Goal: Transaction & Acquisition: Download file/media

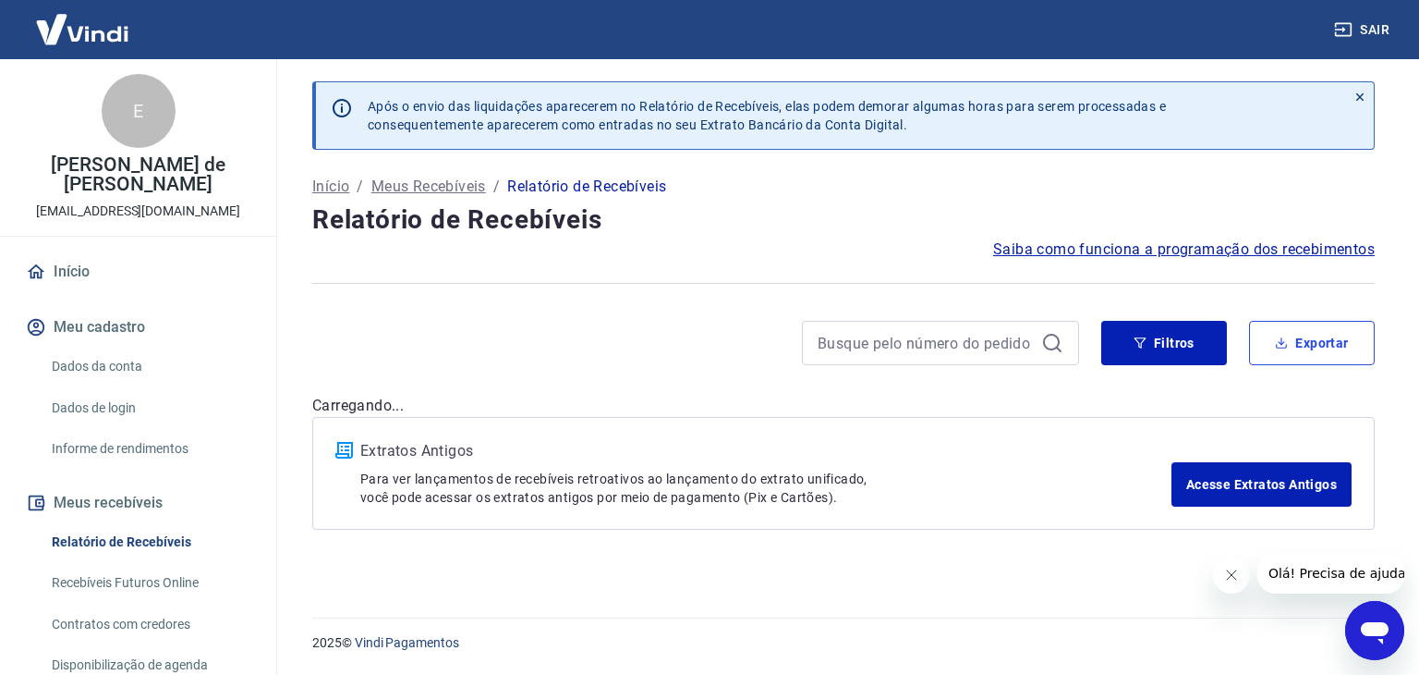
drag, startPoint x: 1292, startPoint y: 346, endPoint x: 1271, endPoint y: 347, distance: 20.4
click at [1292, 346] on button "Exportar" at bounding box center [1312, 343] width 126 height 44
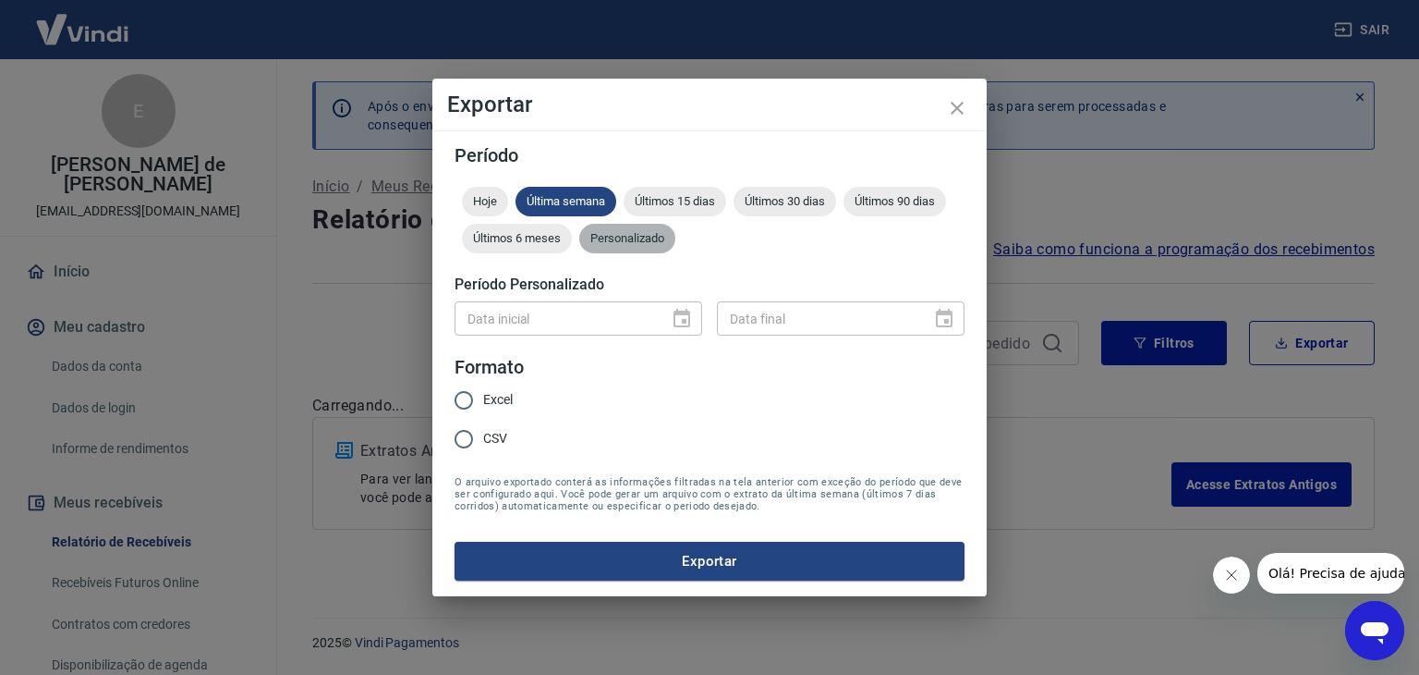
drag, startPoint x: 634, startPoint y: 237, endPoint x: 632, endPoint y: 255, distance: 17.7
click at [634, 237] on span "Personalizado" at bounding box center [627, 238] width 96 height 14
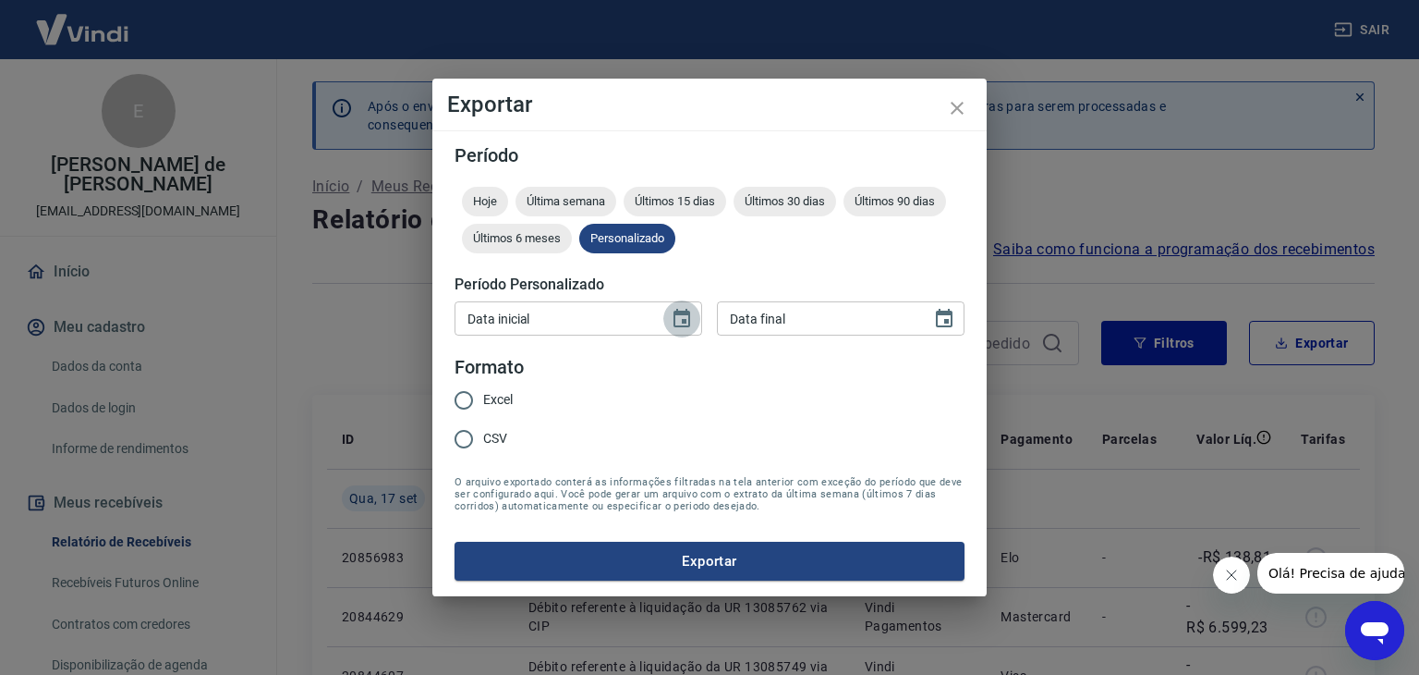
click at [684, 319] on icon "Choose date" at bounding box center [682, 318] width 17 height 18
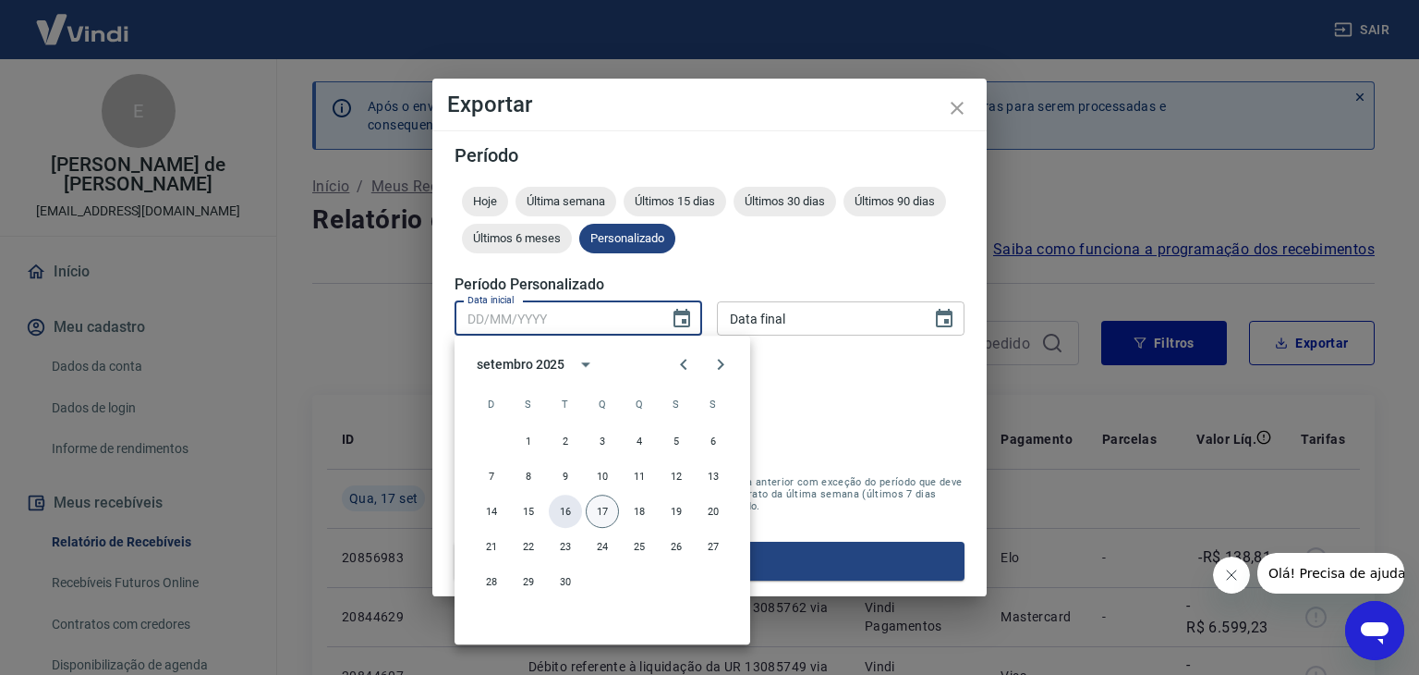
click at [573, 511] on button "16" at bounding box center [565, 510] width 33 height 33
type input "16/09/2025"
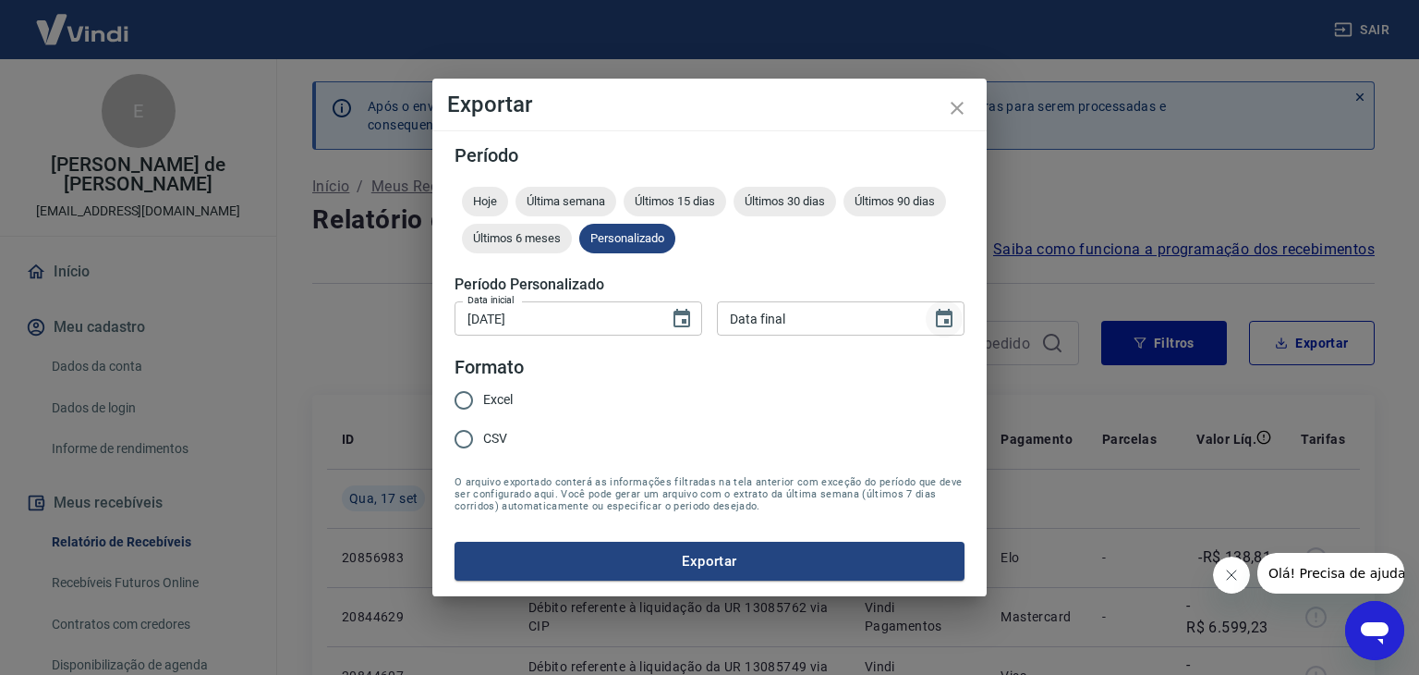
click at [950, 315] on icon "Choose date" at bounding box center [944, 319] width 22 height 22
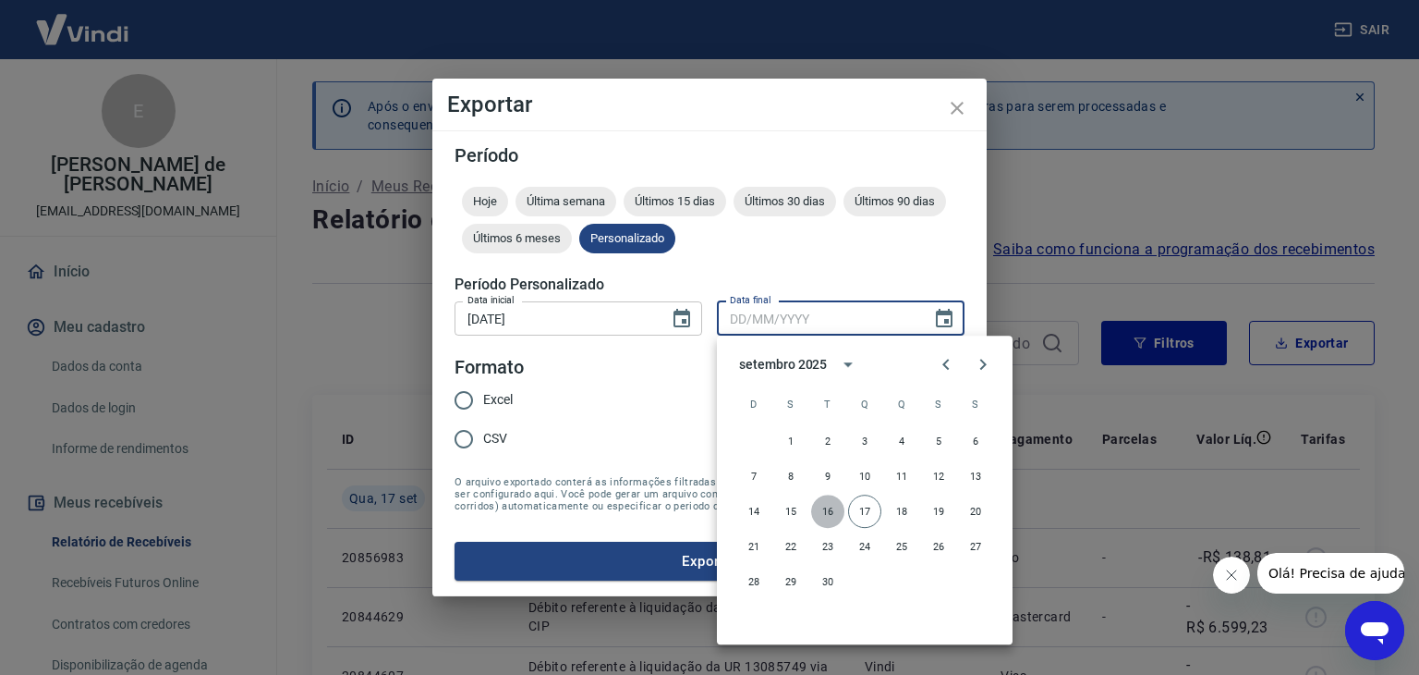
click at [830, 511] on button "16" at bounding box center [827, 510] width 33 height 33
type input "16/09/2025"
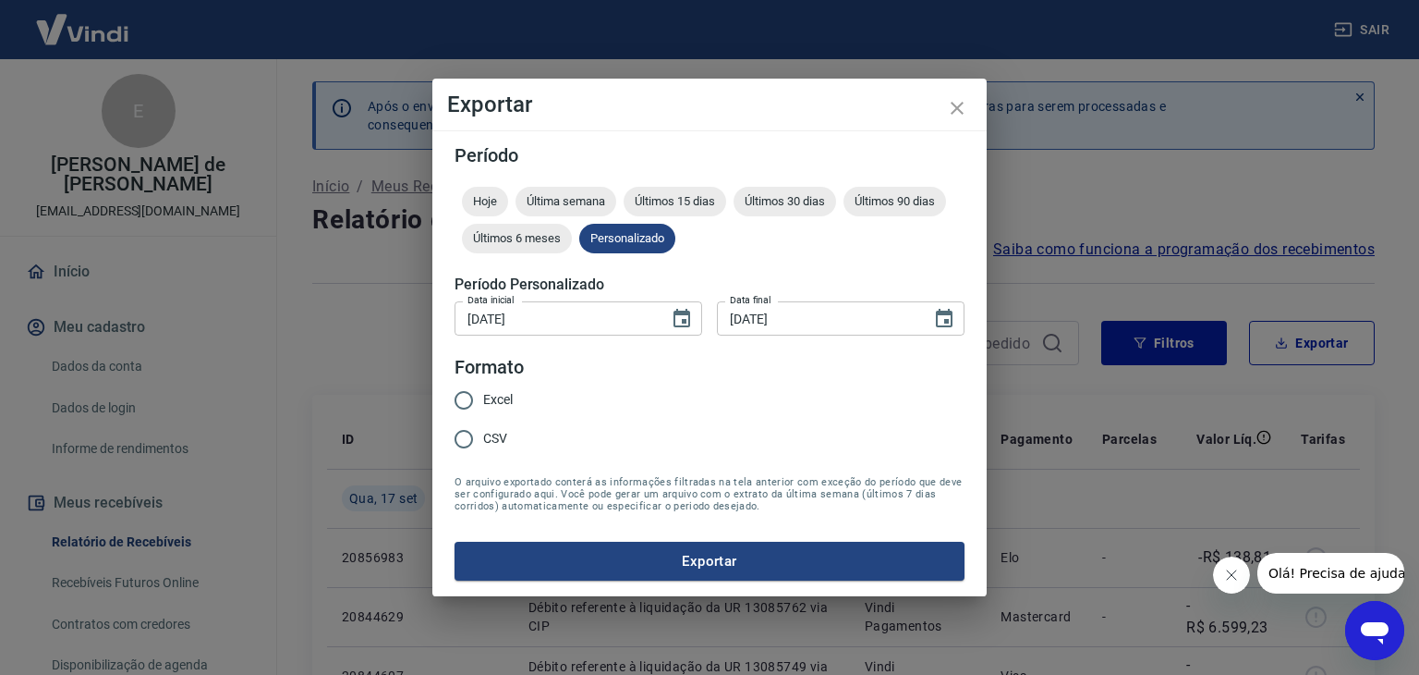
click at [462, 400] on input "Excel" at bounding box center [463, 400] width 39 height 39
radio input "true"
click at [689, 559] on button "Exportar" at bounding box center [710, 560] width 510 height 39
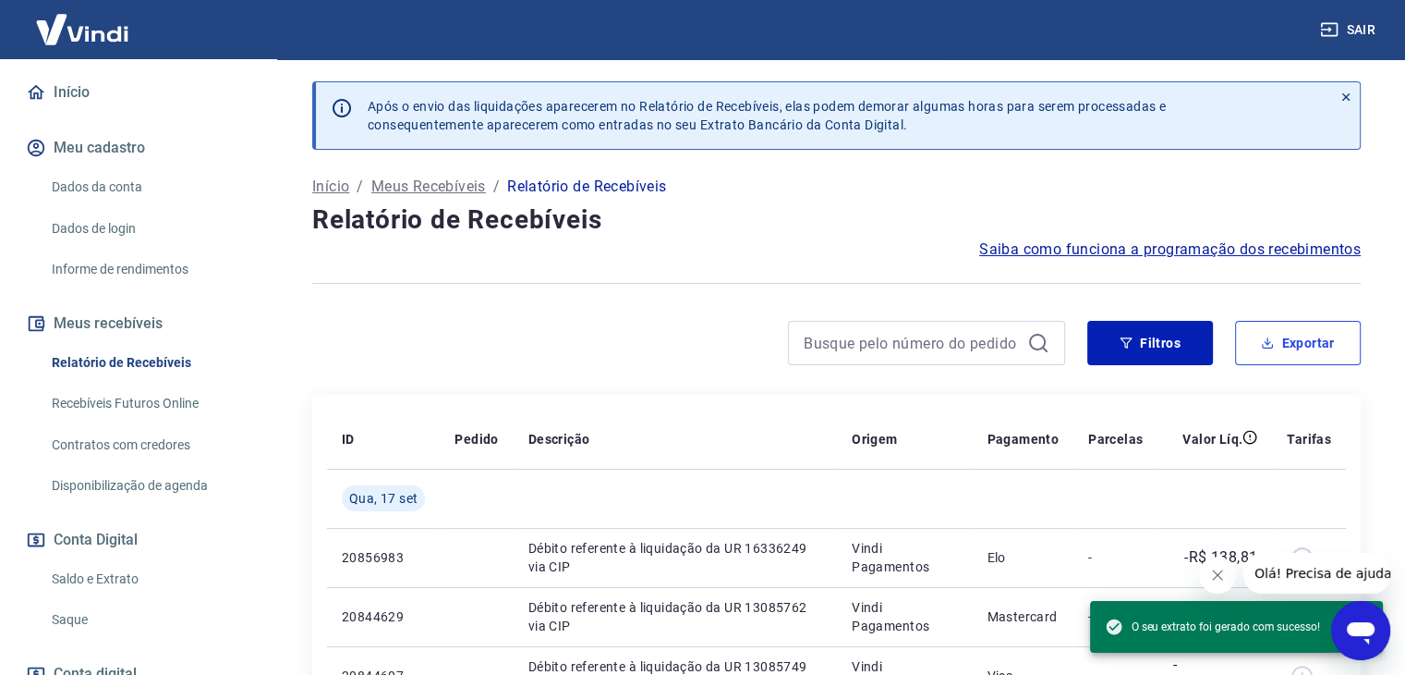
scroll to position [309, 0]
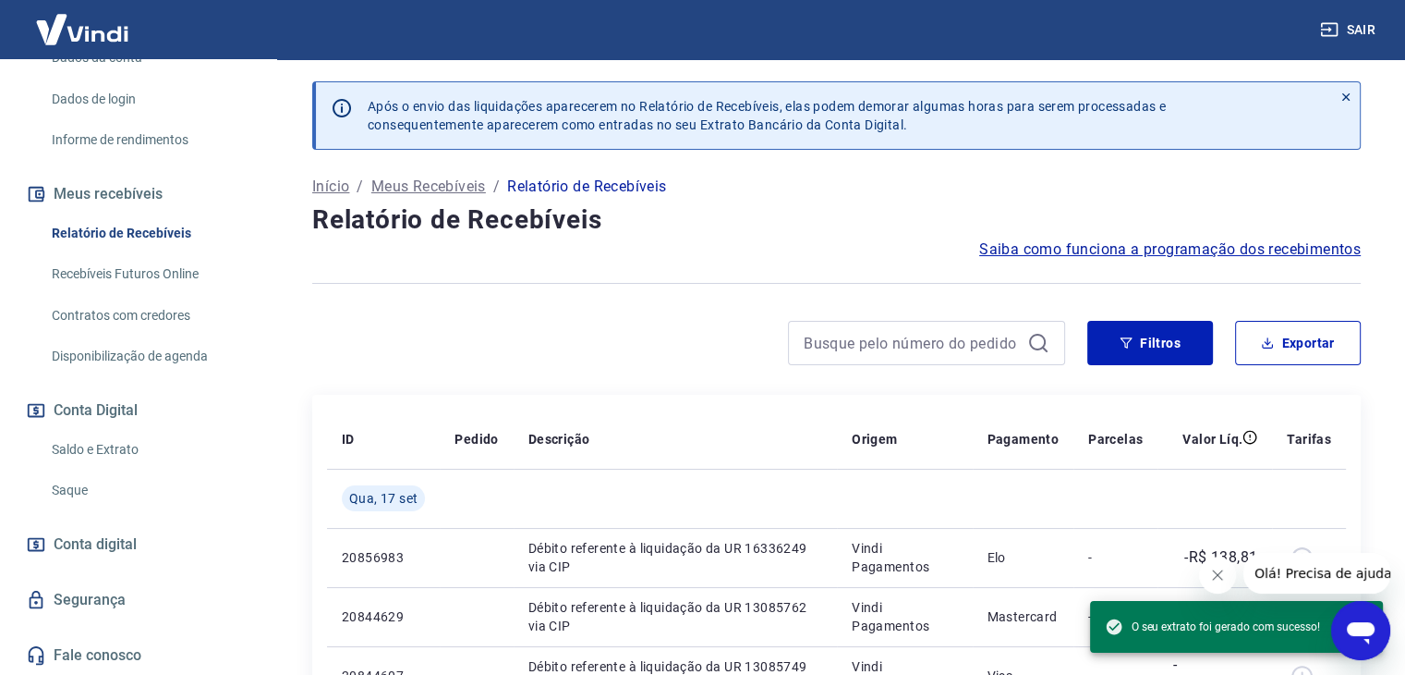
drag, startPoint x: 113, startPoint y: 447, endPoint x: 196, endPoint y: 431, distance: 84.8
click at [113, 447] on link "Saldo e Extrato" at bounding box center [149, 450] width 210 height 38
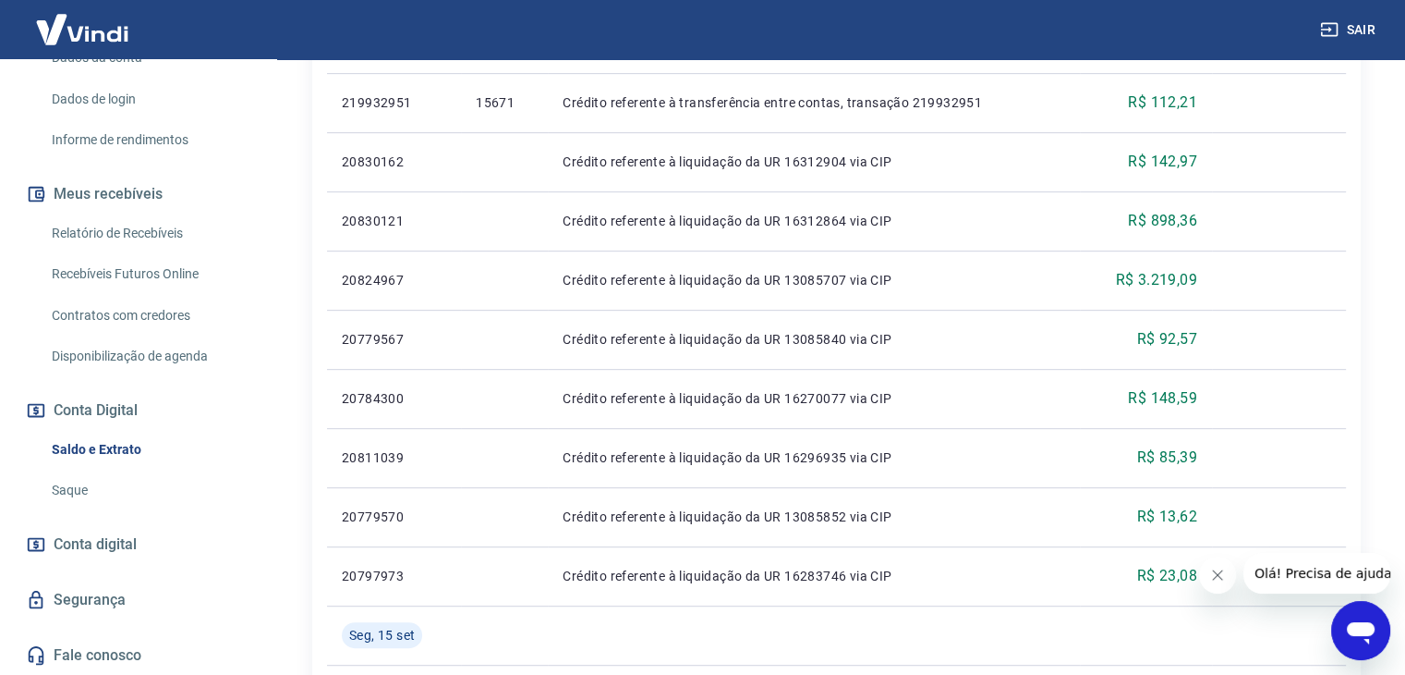
scroll to position [832, 0]
